Goal: Task Accomplishment & Management: Manage account settings

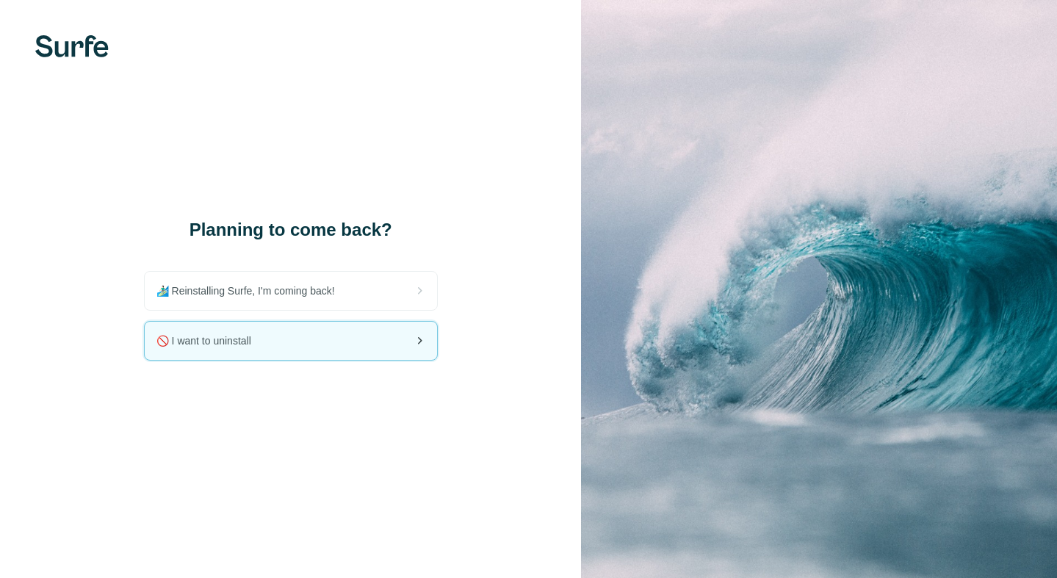
click at [342, 344] on div "🚫 I want to uninstall" at bounding box center [291, 341] width 292 height 38
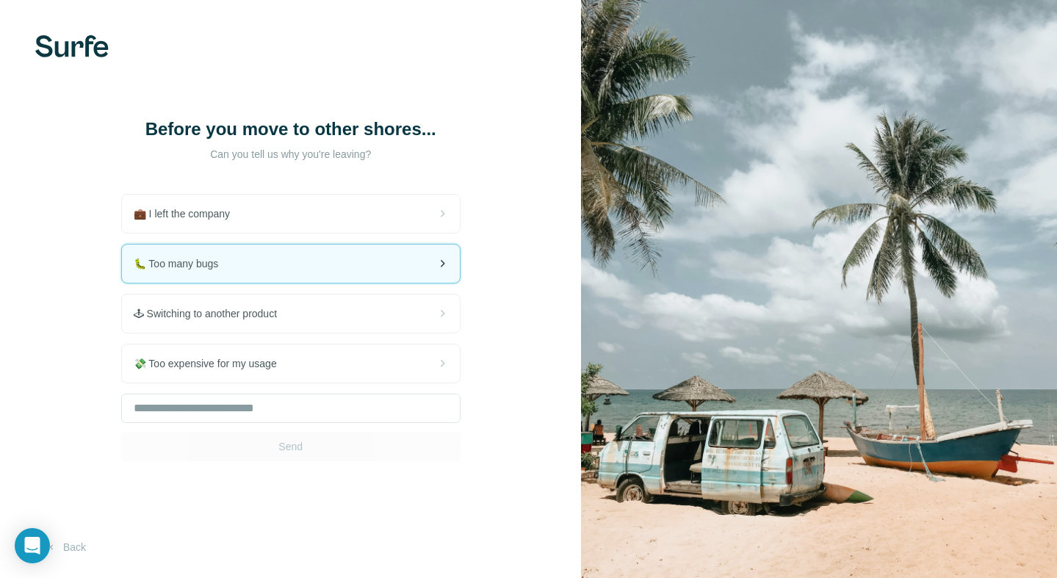
click at [323, 276] on div "🐛 Too many bugs" at bounding box center [291, 264] width 338 height 38
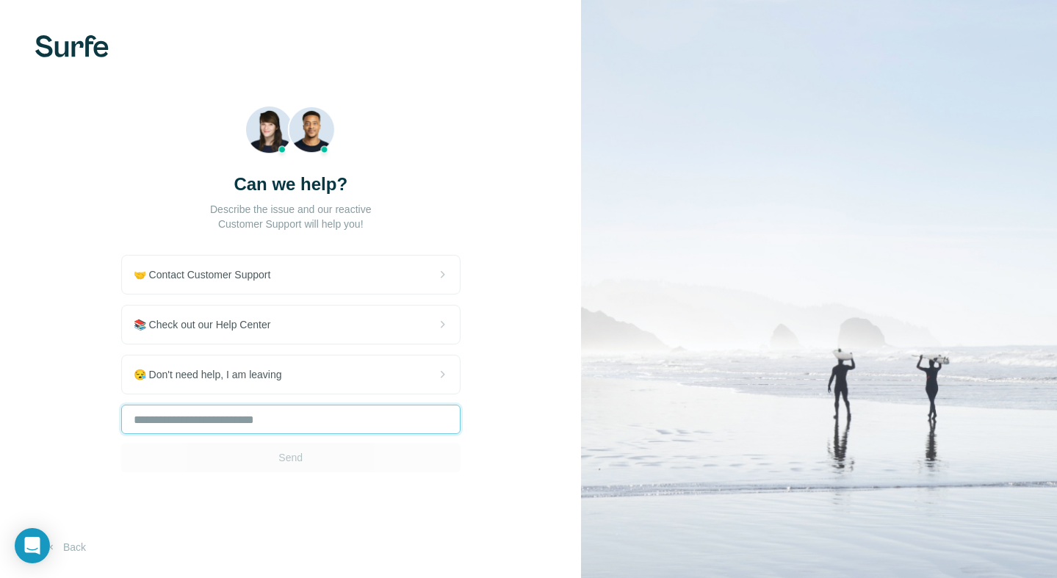
click at [294, 420] on input "text" at bounding box center [290, 419] width 339 height 29
type input "**"
click at [304, 456] on button "Send" at bounding box center [290, 457] width 339 height 29
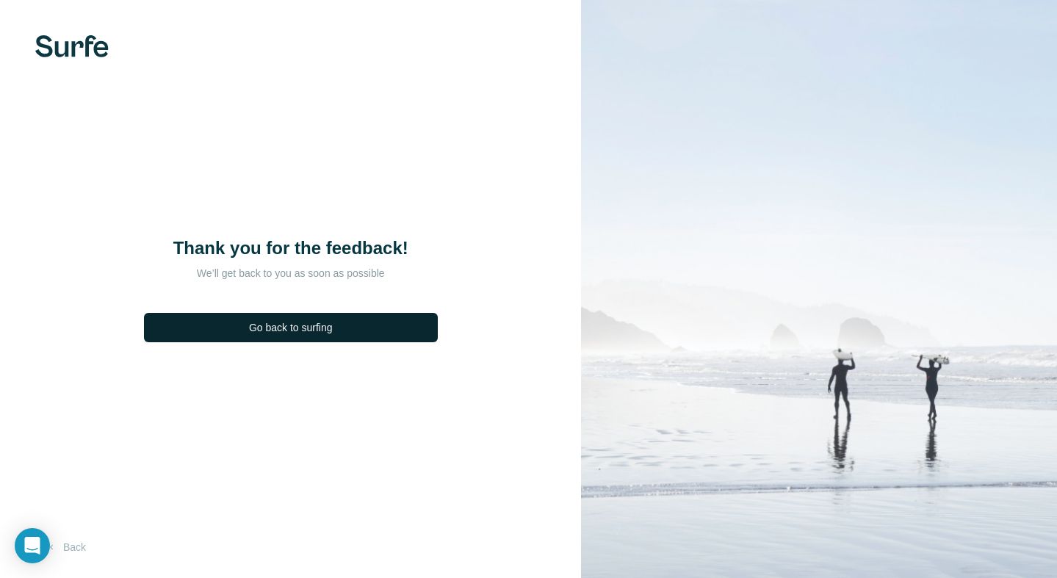
click at [322, 324] on span "Go back to surfing" at bounding box center [291, 327] width 84 height 15
click at [328, 332] on span "Go back to surfing" at bounding box center [291, 327] width 84 height 15
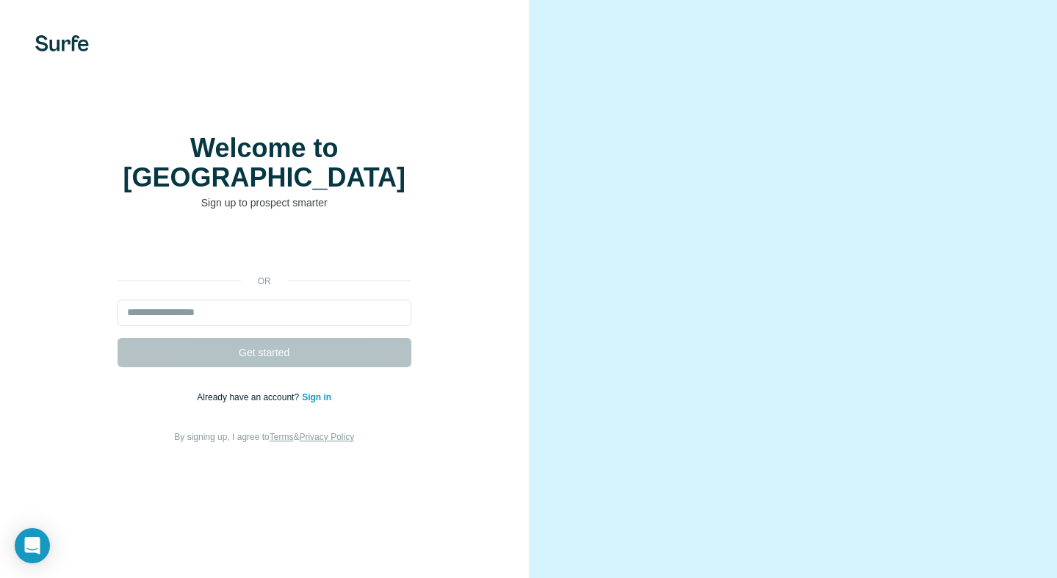
click at [586, 178] on video at bounding box center [793, 289] width 447 height 223
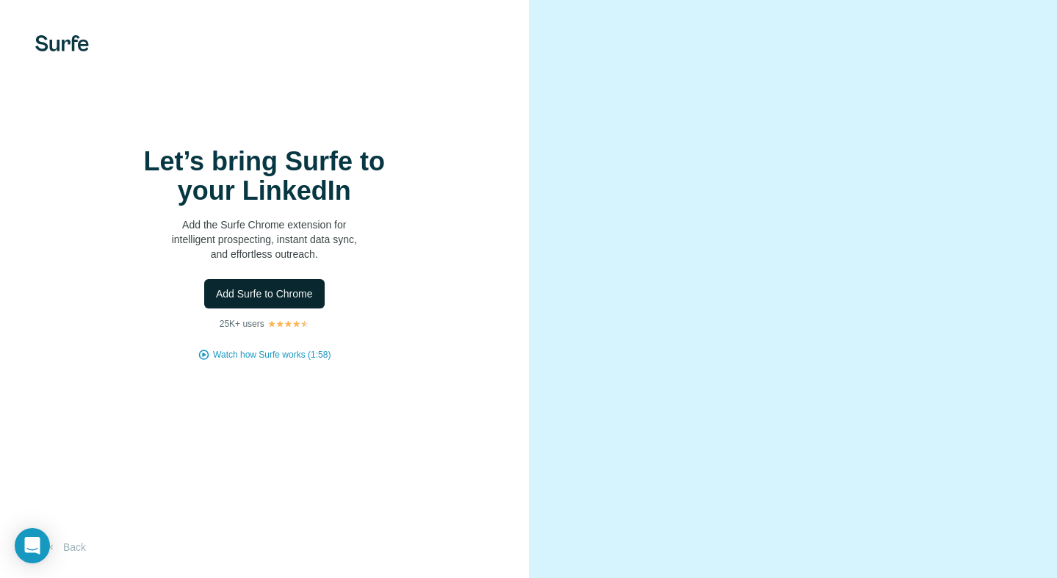
click at [285, 295] on span "Add Surfe to Chrome" at bounding box center [264, 294] width 97 height 15
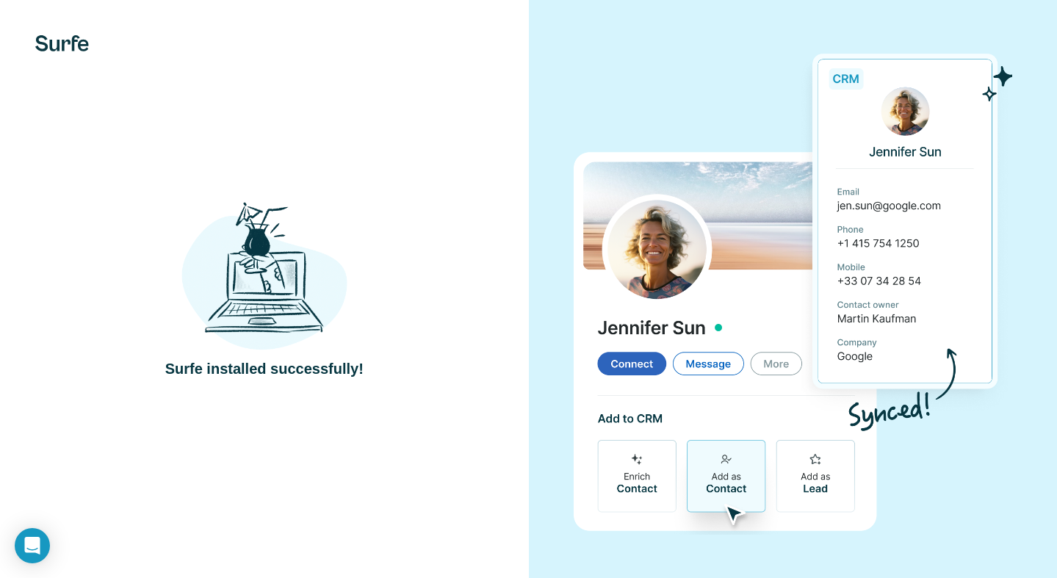
click at [428, 95] on div "Surfe installed successfully!" at bounding box center [264, 289] width 529 height 578
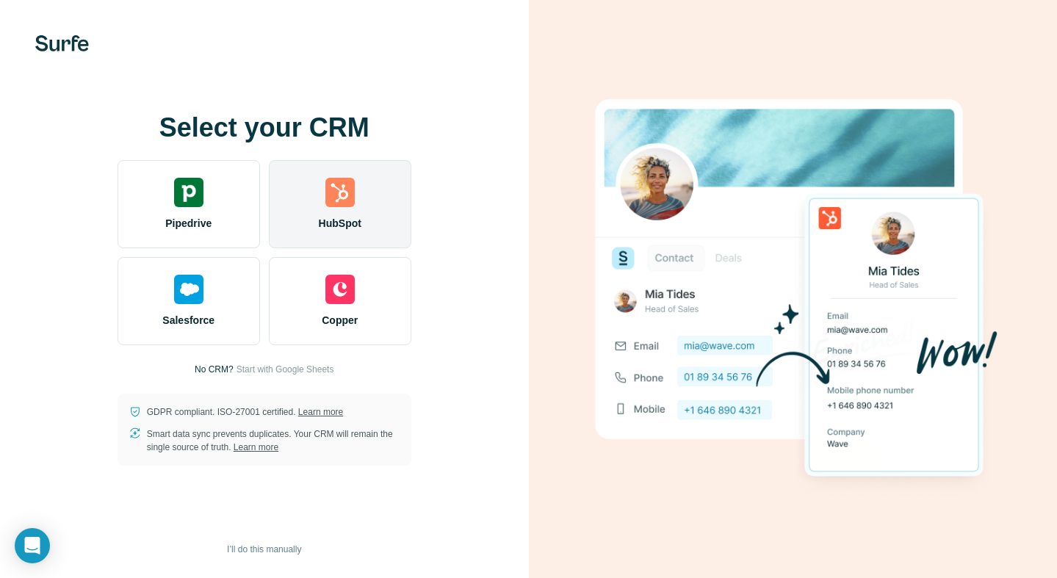
click at [347, 214] on div "HubSpot" at bounding box center [340, 204] width 143 height 88
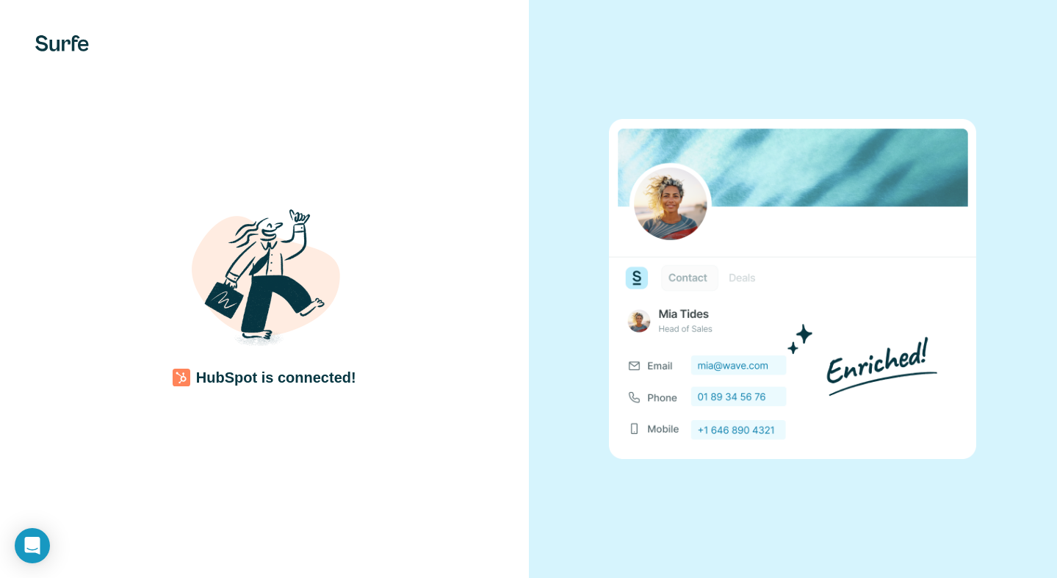
click at [375, 421] on div "HubSpot is connected!" at bounding box center [264, 289] width 529 height 578
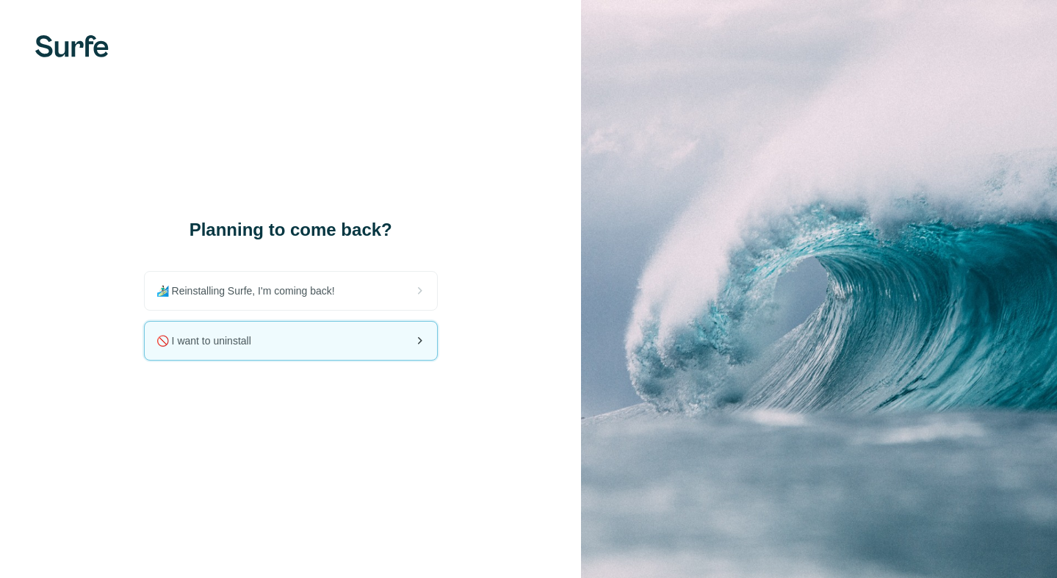
click at [268, 342] on div "🚫 I want to uninstall" at bounding box center [291, 341] width 292 height 38
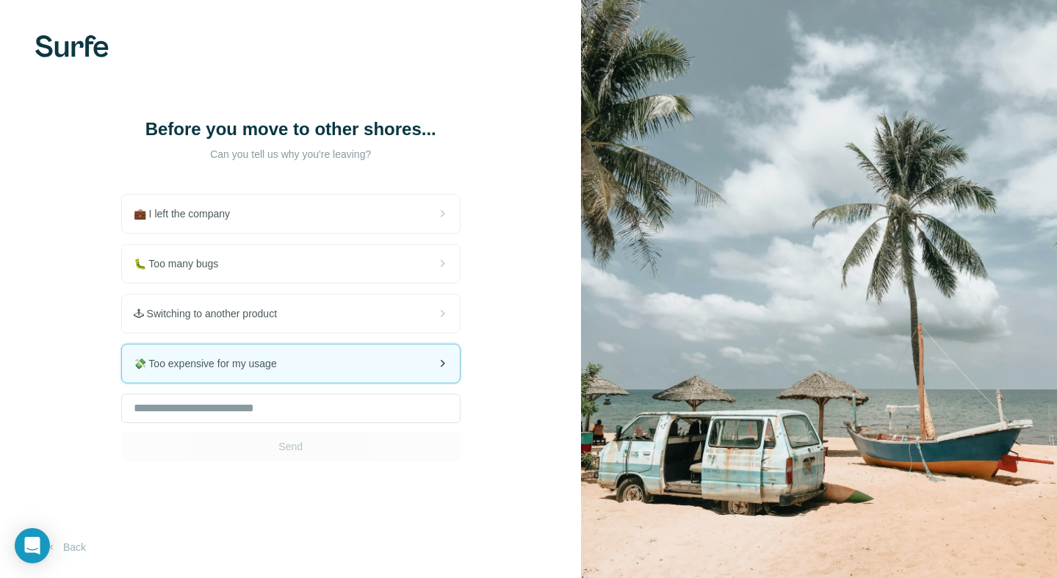
click at [362, 367] on div "💸 Too expensive for my usage" at bounding box center [291, 364] width 338 height 38
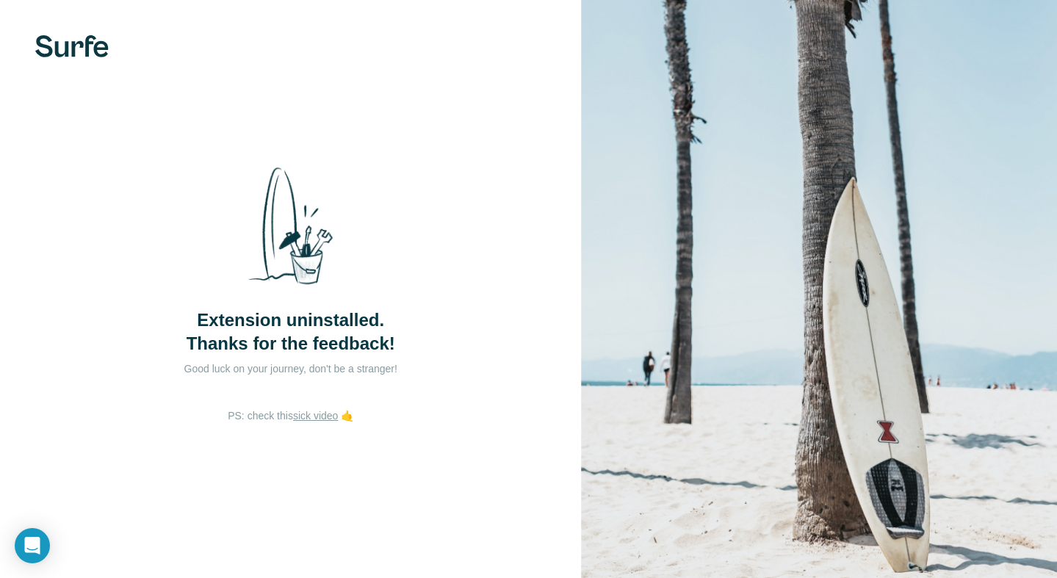
click at [578, 87] on div "Extension uninstalled. Thanks for the feedback! Good luck on your journey, don'…" at bounding box center [290, 289] width 581 height 578
